Goal: Task Accomplishment & Management: Use online tool/utility

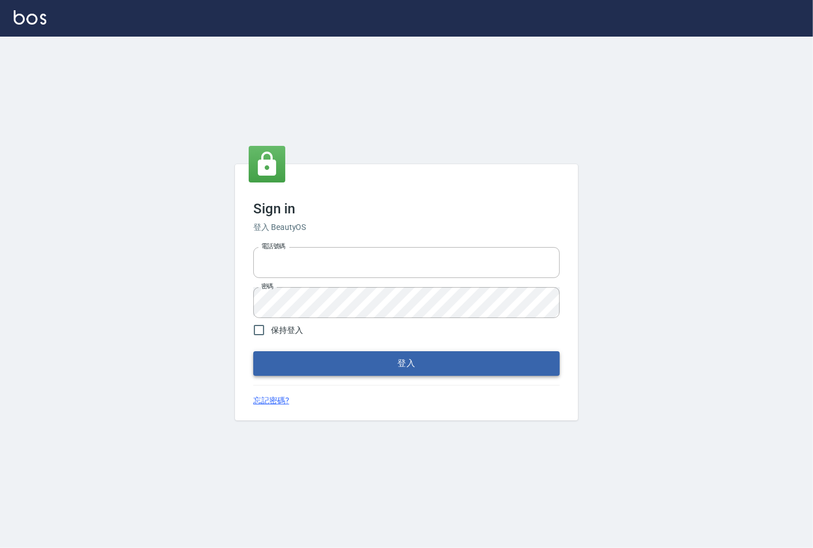
type input "25331148"
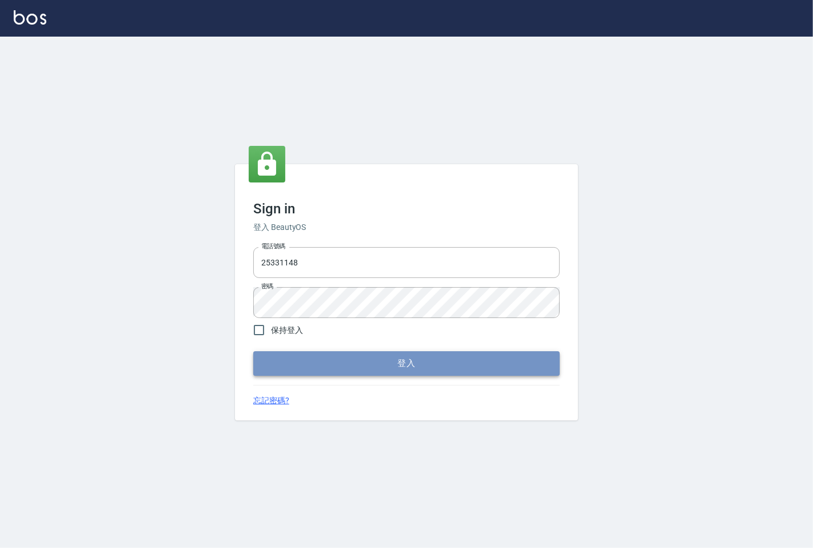
click at [346, 358] on button "登入" at bounding box center [406, 363] width 307 height 24
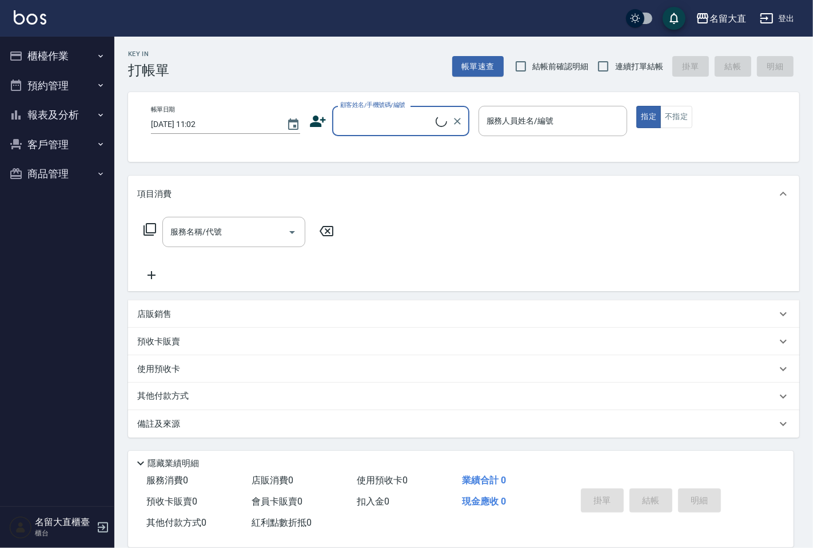
click at [33, 54] on button "櫃檯作業" at bounding box center [57, 56] width 105 height 30
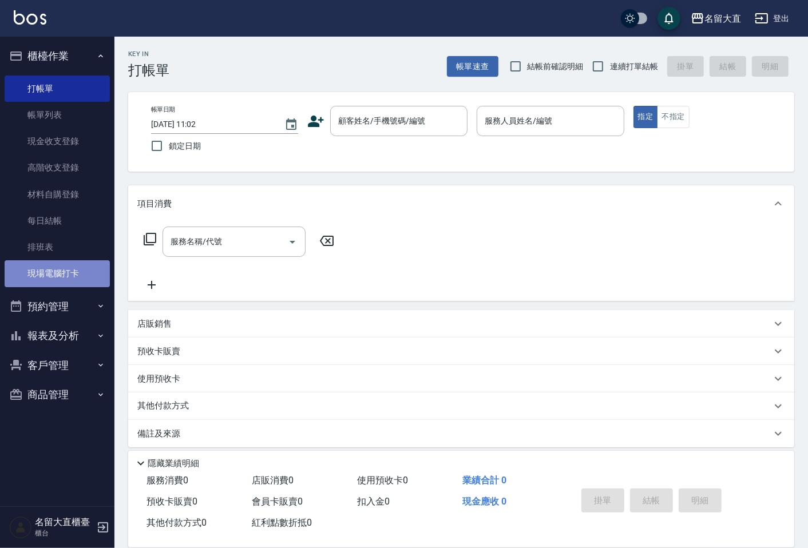
click at [47, 264] on link "現場電腦打卡" at bounding box center [57, 273] width 105 height 26
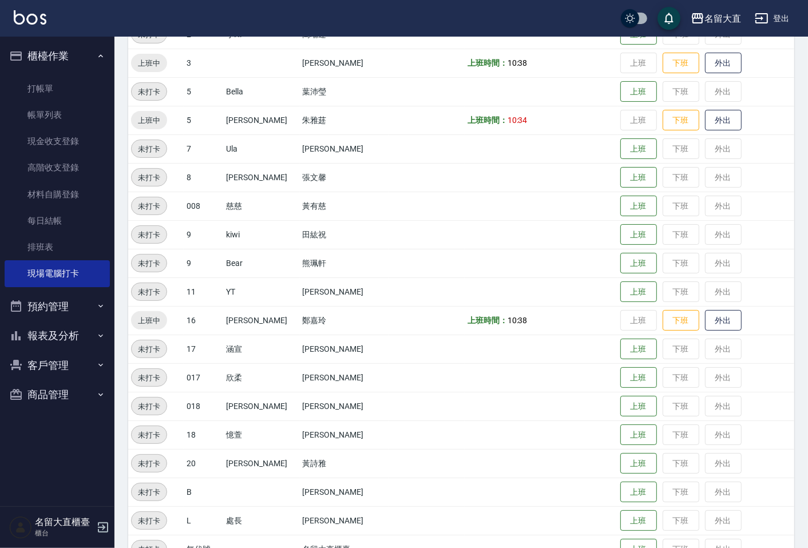
scroll to position [95, 0]
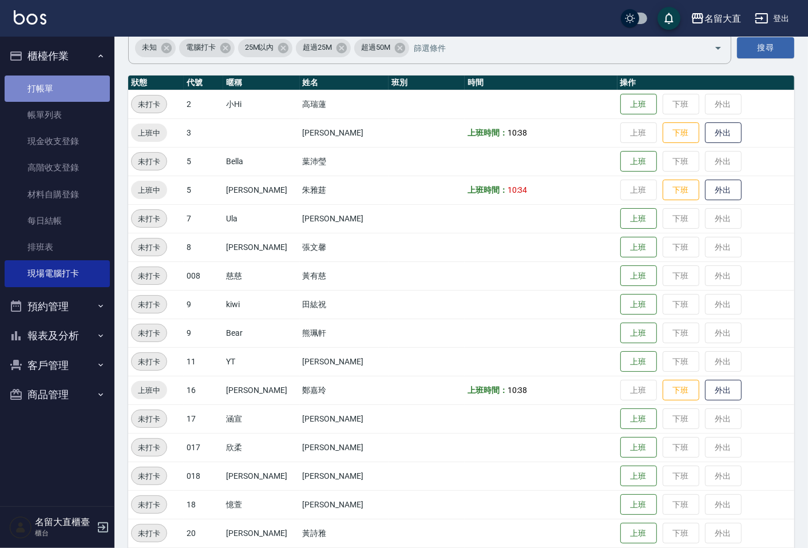
click at [81, 85] on link "打帳單" at bounding box center [57, 89] width 105 height 26
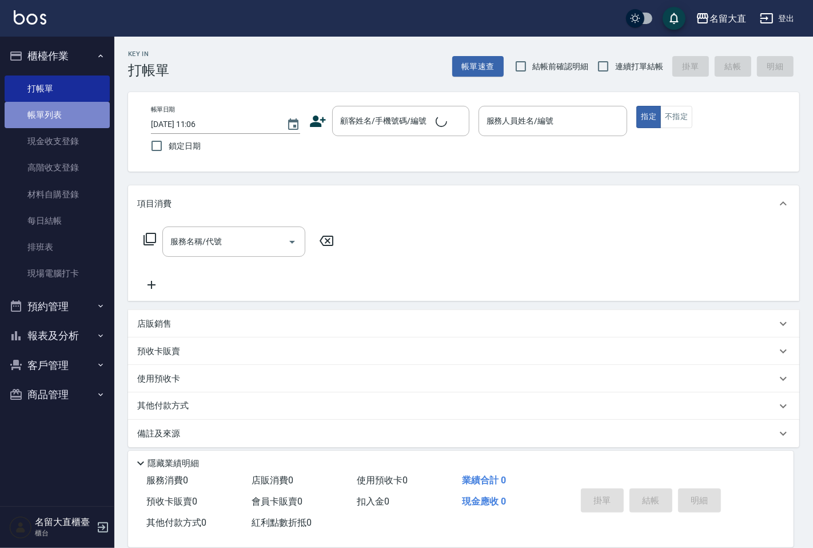
click at [82, 106] on link "帳單列表" at bounding box center [57, 115] width 105 height 26
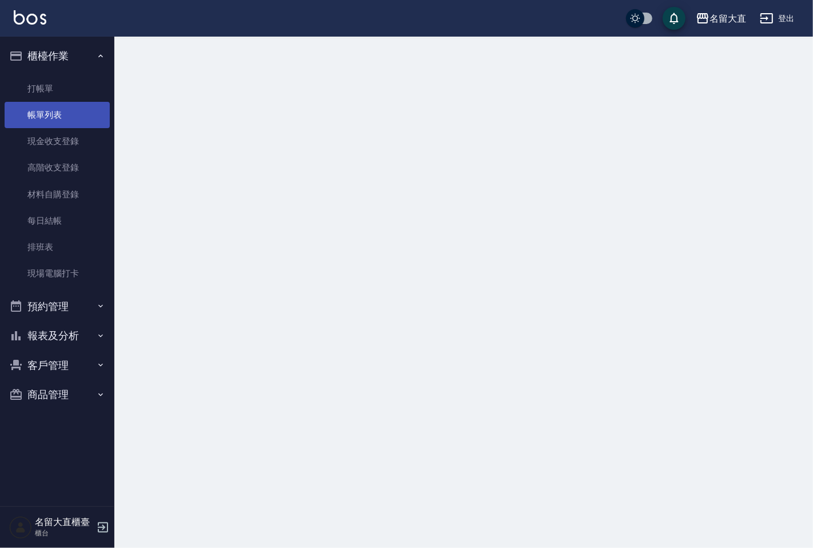
click at [82, 110] on link "帳單列表" at bounding box center [57, 115] width 105 height 26
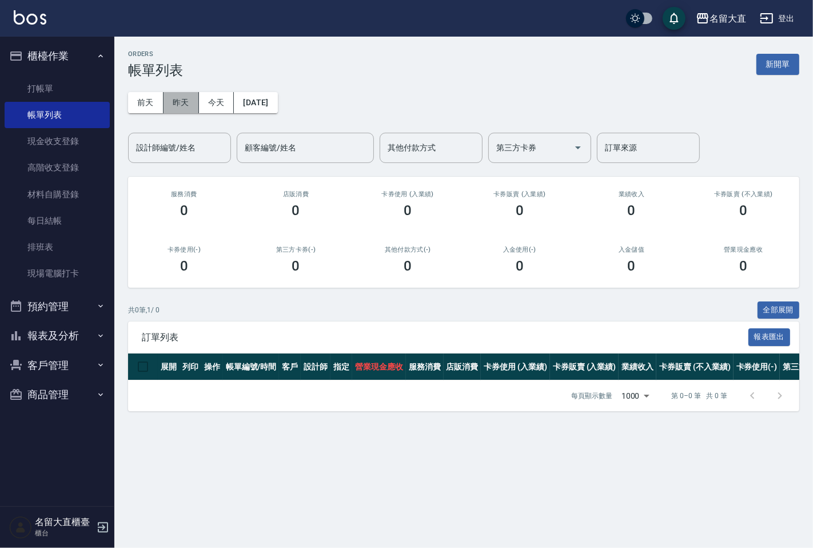
click at [172, 105] on button "昨天" at bounding box center [181, 102] width 35 height 21
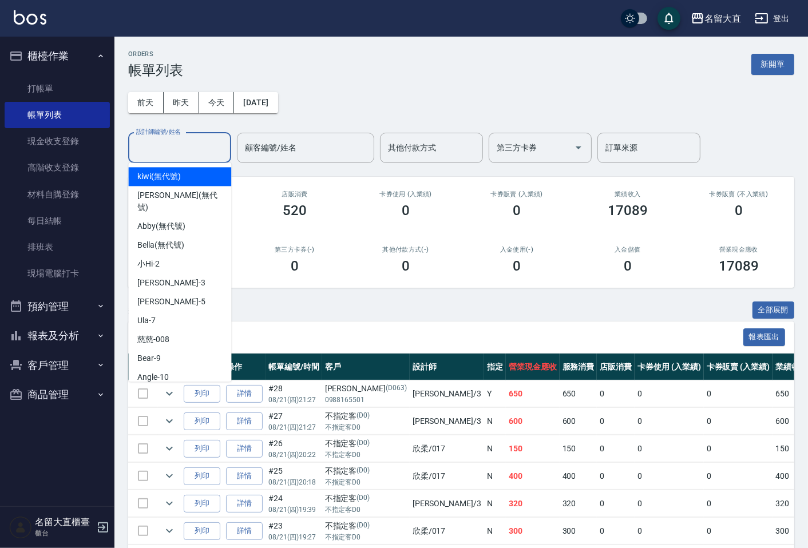
click at [193, 138] on input "設計師編號/姓名" at bounding box center [179, 148] width 93 height 20
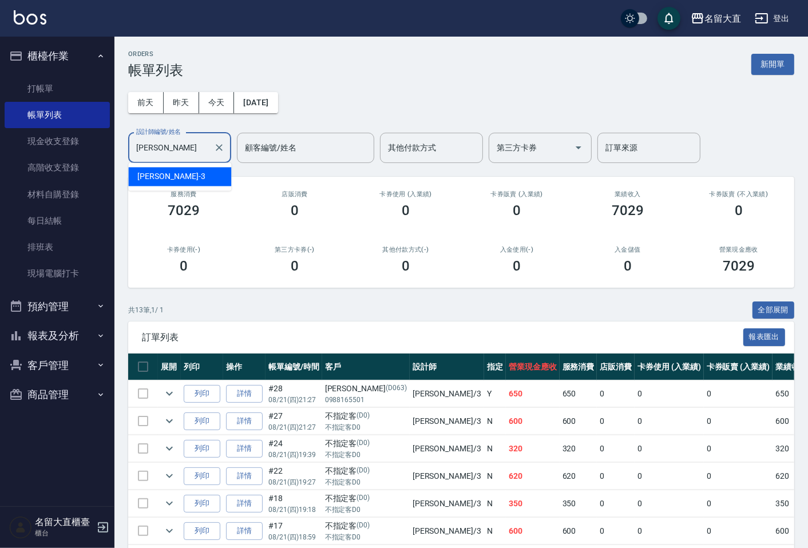
type input "郭"
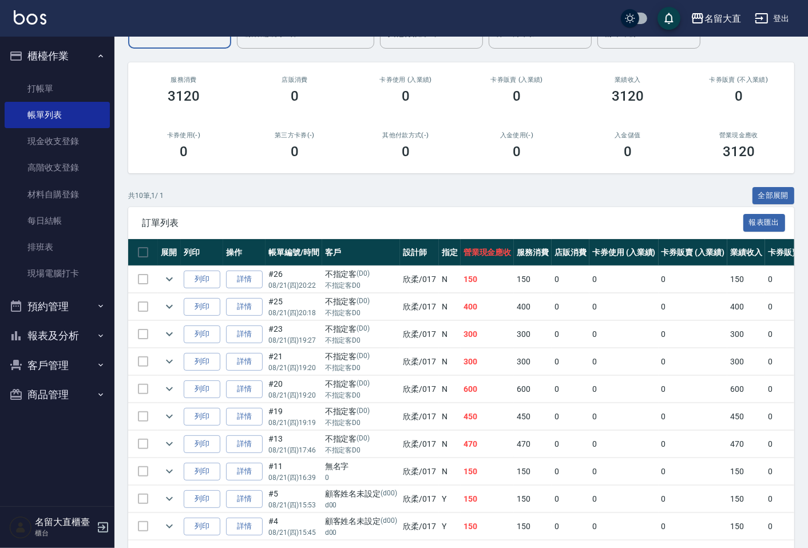
scroll to position [35, 0]
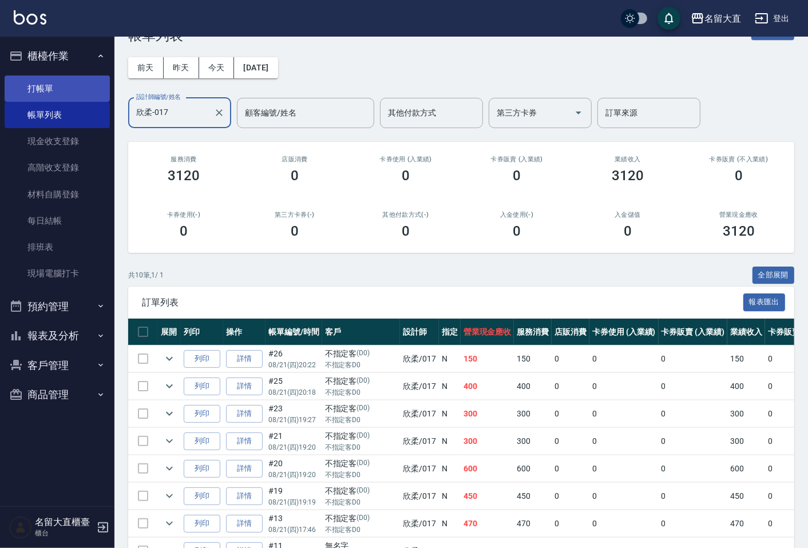
type input "欣柔-017"
click at [88, 89] on link "打帳單" at bounding box center [57, 89] width 105 height 26
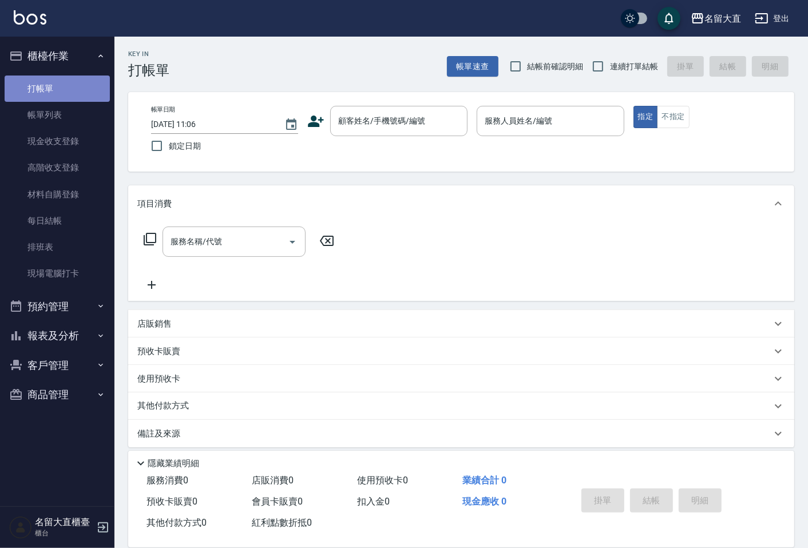
drag, startPoint x: 88, startPoint y: 89, endPoint x: 88, endPoint y: 95, distance: 6.3
click at [88, 88] on link "打帳單" at bounding box center [57, 89] width 105 height 26
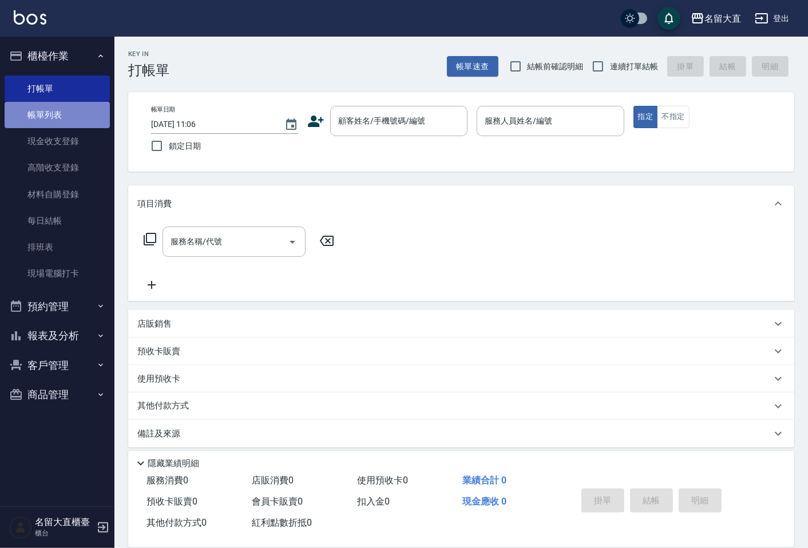
click at [88, 102] on link "帳單列表" at bounding box center [57, 115] width 105 height 26
click at [89, 106] on link "帳單列表" at bounding box center [57, 115] width 105 height 26
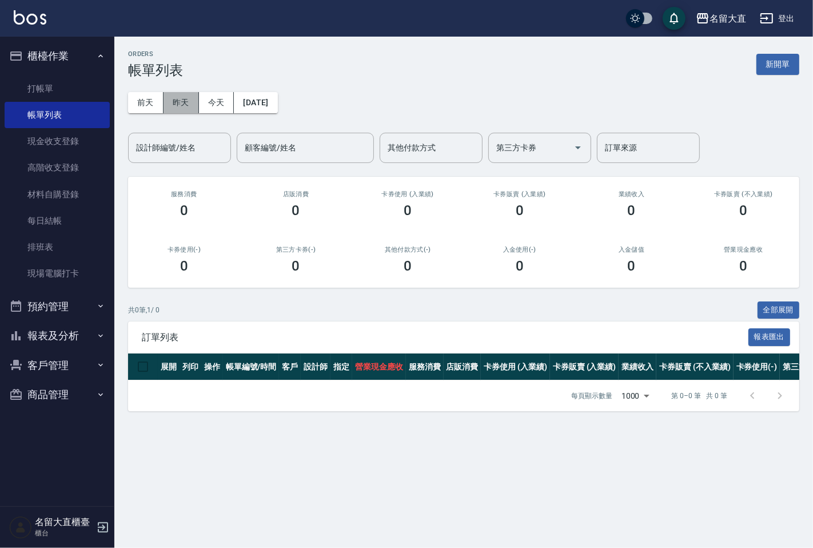
click at [174, 97] on button "昨天" at bounding box center [181, 102] width 35 height 21
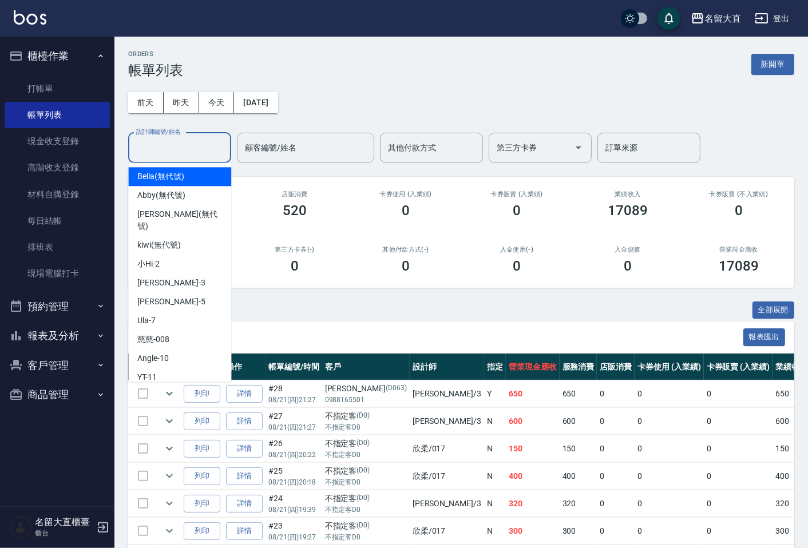
click at [199, 146] on input "設計師編號/姓名" at bounding box center [179, 148] width 93 height 20
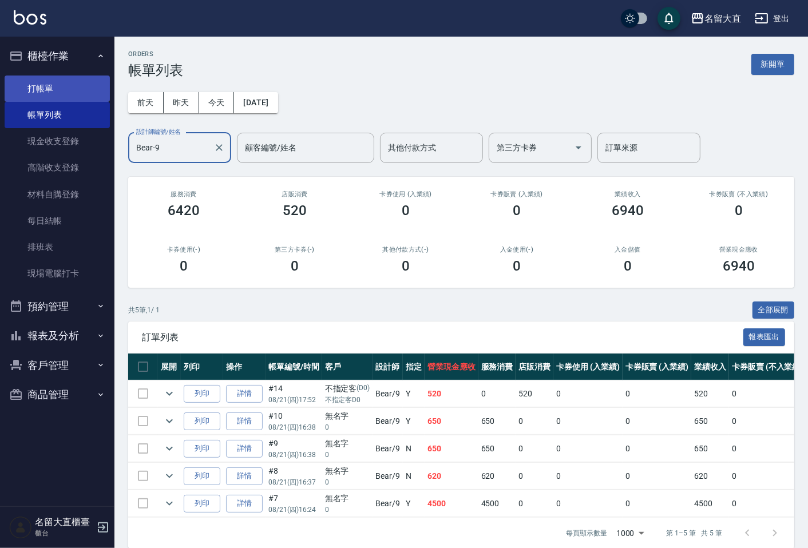
type input "Bear-9"
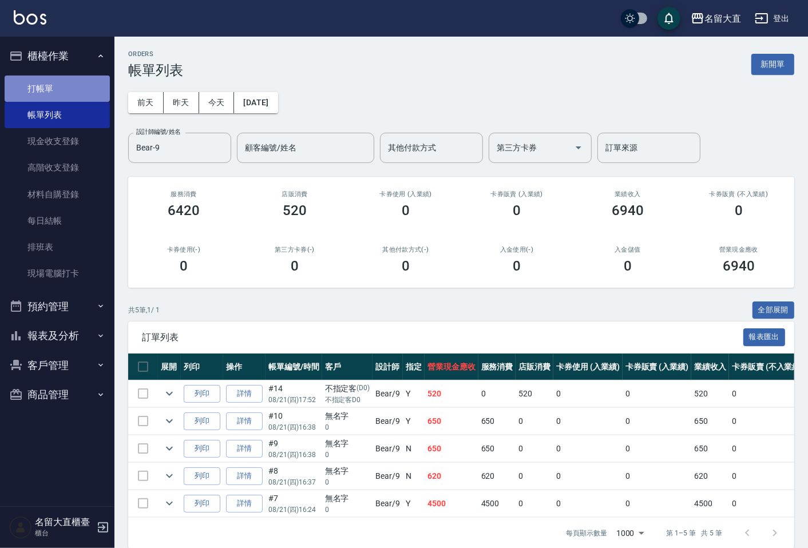
click at [95, 96] on link "打帳單" at bounding box center [57, 89] width 105 height 26
